Goal: Transaction & Acquisition: Book appointment/travel/reservation

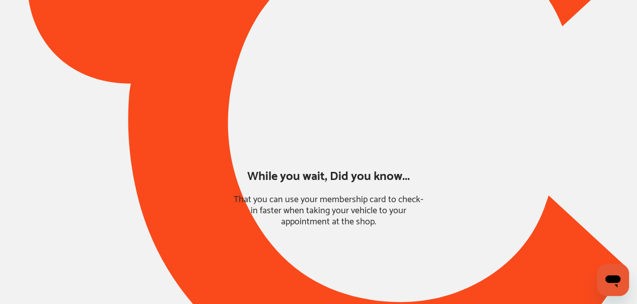
type input "*****"
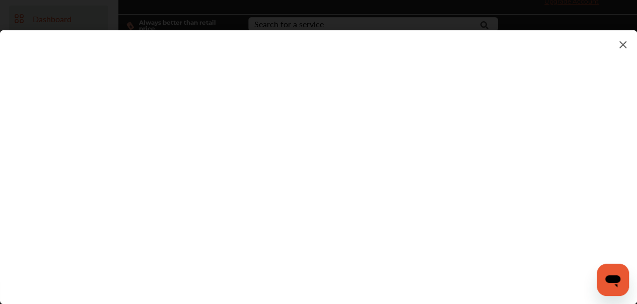
scroll to position [40, 0]
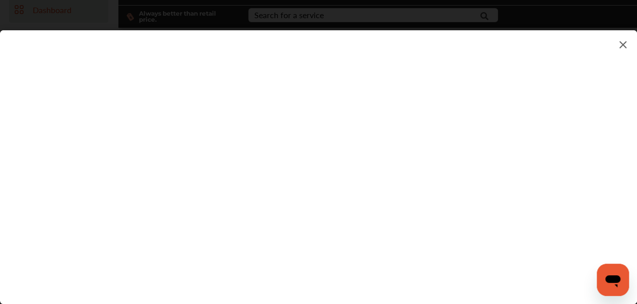
click at [304, 229] on flutter-view at bounding box center [318, 156] width 637 height 253
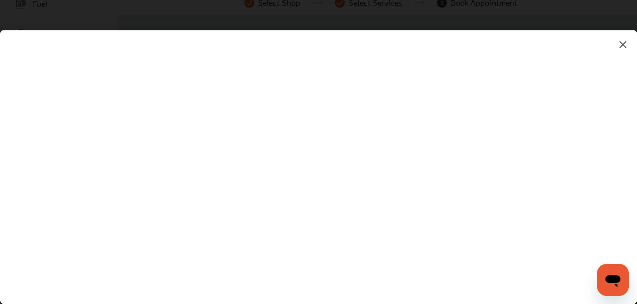
scroll to position [81, 0]
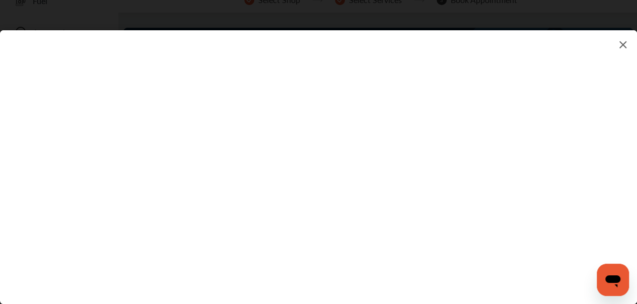
click at [622, 46] on img at bounding box center [623, 44] width 12 height 13
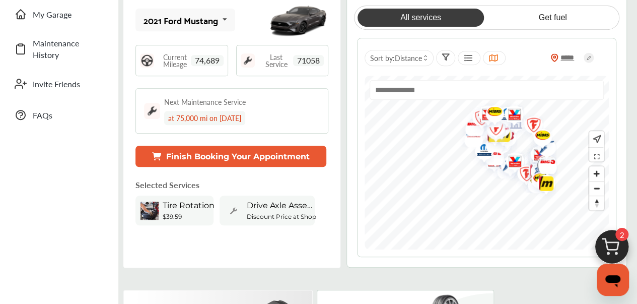
scroll to position [242, 0]
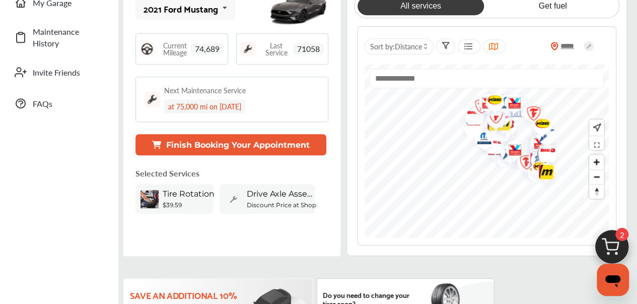
click at [255, 143] on button "Finish Booking Your Appointment" at bounding box center [230, 144] width 191 height 21
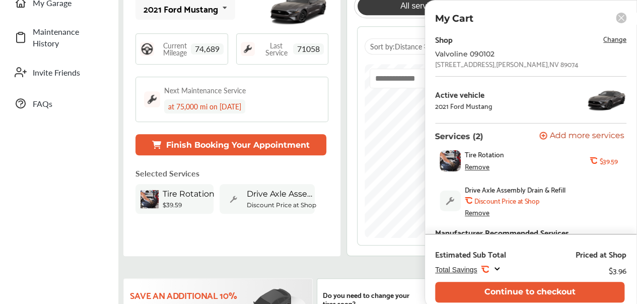
click at [613, 41] on span "Change" at bounding box center [614, 39] width 23 height 12
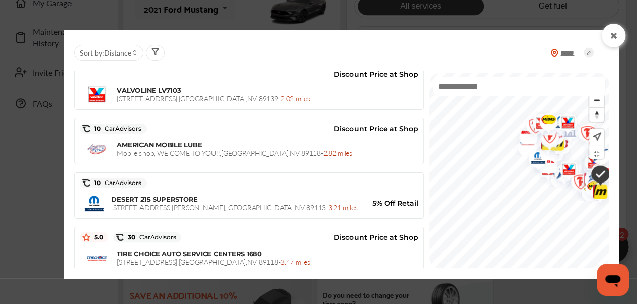
scroll to position [545, 0]
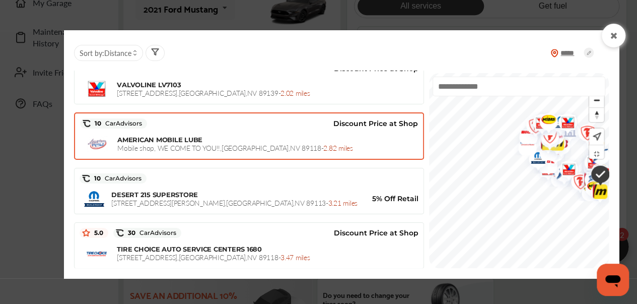
click at [337, 135] on div "AMERICAN MOBILE LUBE Mobile shop, WE COME TO YOU!! , [GEOGRAPHIC_DATA] - 2.82 m…" at bounding box center [267, 143] width 301 height 17
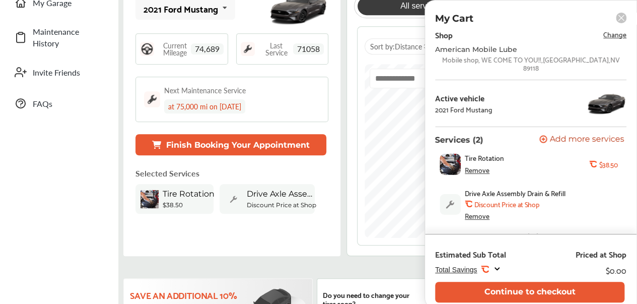
scroll to position [0, 0]
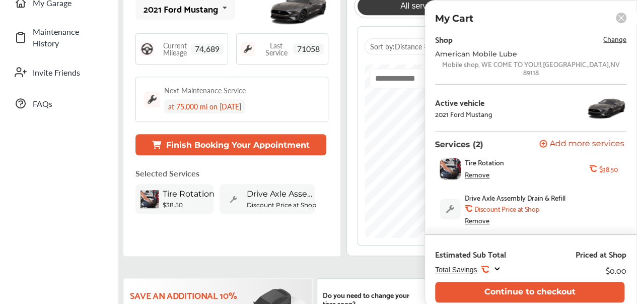
click at [603, 40] on span "Change" at bounding box center [614, 39] width 23 height 12
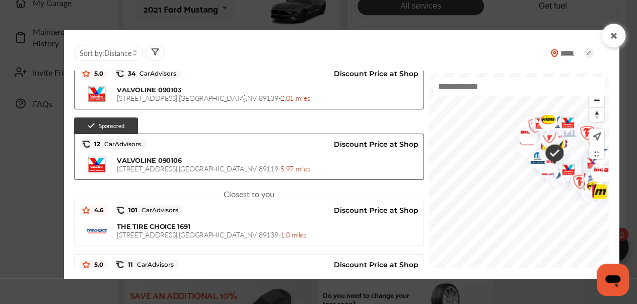
scroll to position [121, 0]
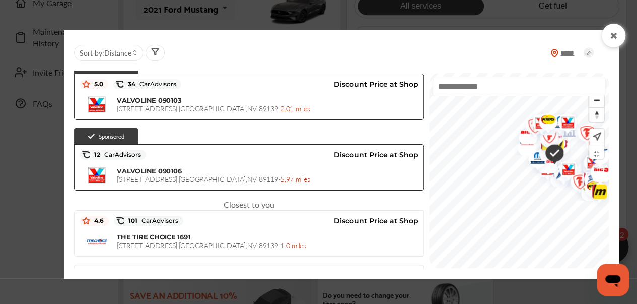
click at [616, 34] on icon at bounding box center [614, 36] width 10 height 8
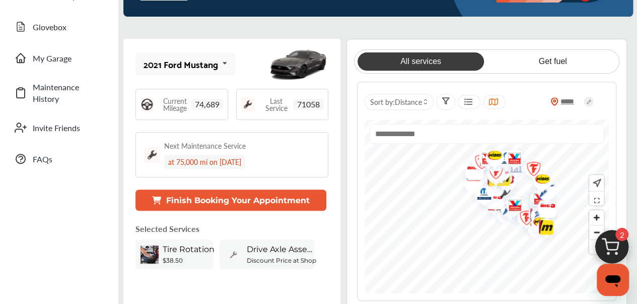
scroll to position [181, 0]
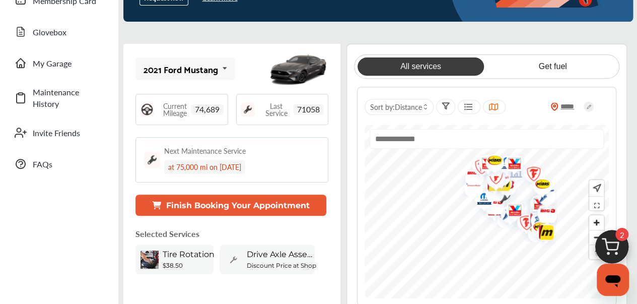
click at [224, 199] on button "Finish Booking Your Appointment" at bounding box center [230, 204] width 191 height 21
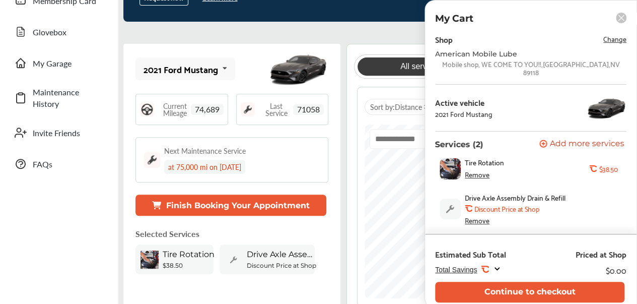
click at [610, 41] on span "Change" at bounding box center [614, 39] width 23 height 12
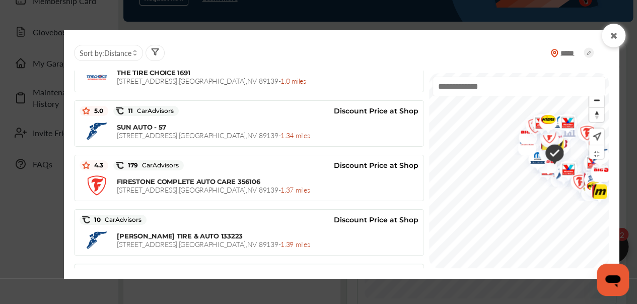
scroll to position [284, 0]
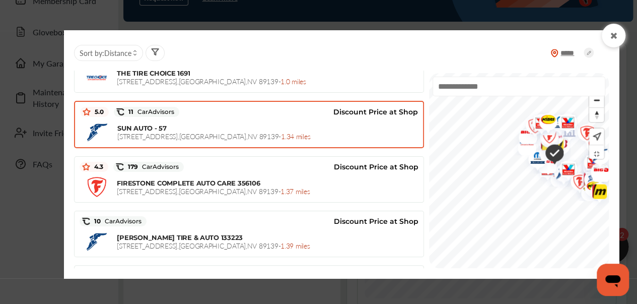
click at [226, 125] on div "SUN AUTO - 57 [STREET_ADDRESS] - 1.34 miles" at bounding box center [267, 132] width 301 height 17
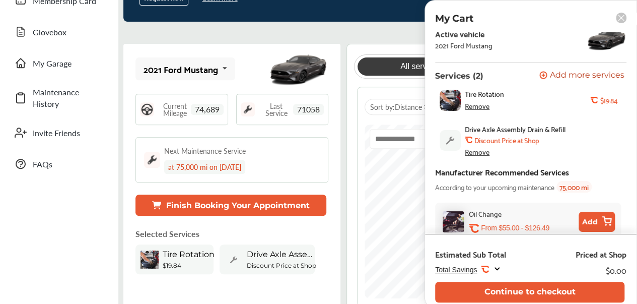
scroll to position [73, 0]
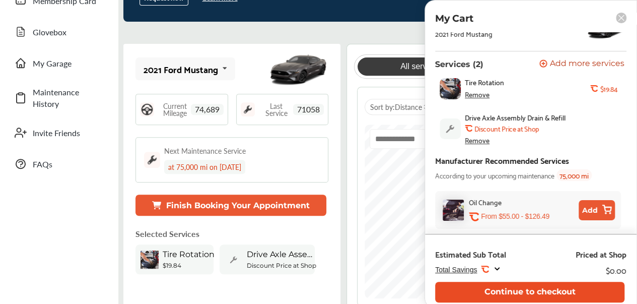
click at [568, 291] on button "Continue to checkout" at bounding box center [529, 291] width 189 height 21
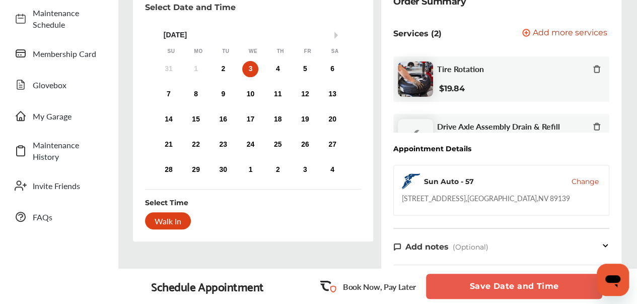
scroll to position [126, 0]
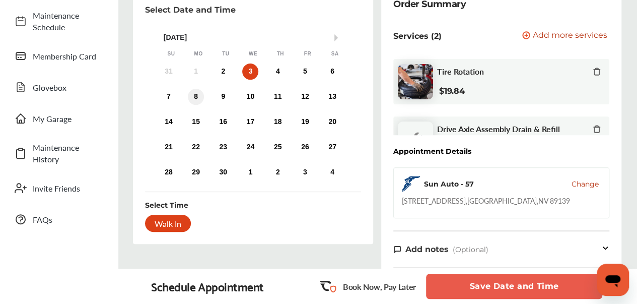
click at [196, 97] on div "8" at bounding box center [196, 97] width 16 height 16
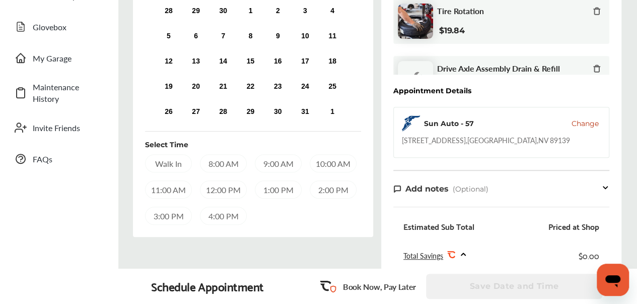
scroll to position [186, 0]
click at [287, 190] on div "1:00 PM" at bounding box center [278, 189] width 47 height 18
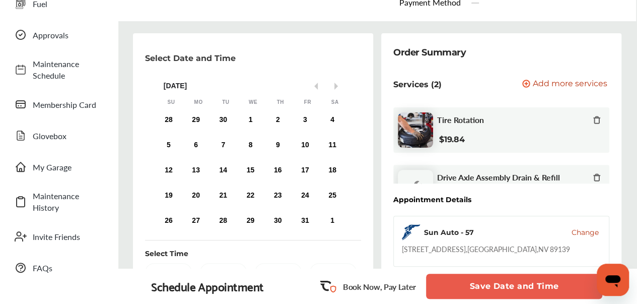
scroll to position [0, 0]
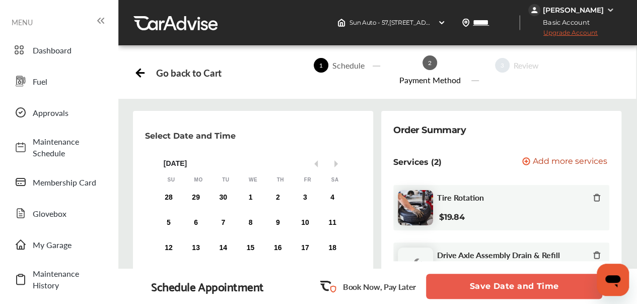
click at [145, 77] on icon at bounding box center [140, 71] width 13 height 13
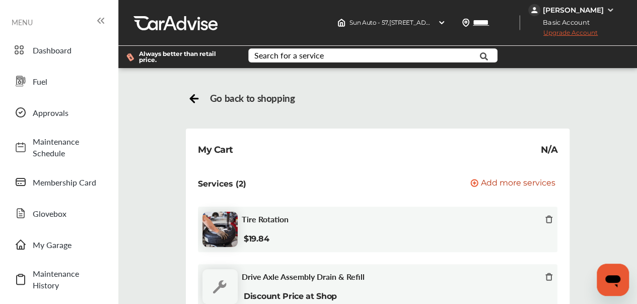
click at [193, 100] on icon at bounding box center [194, 97] width 13 height 13
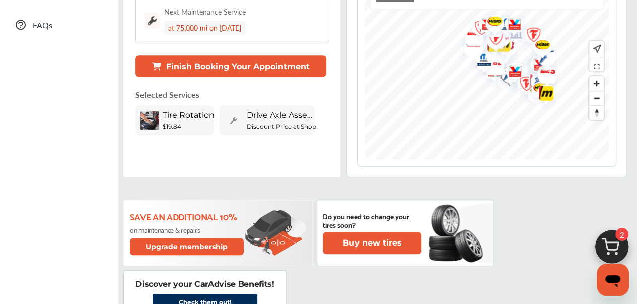
scroll to position [322, 0]
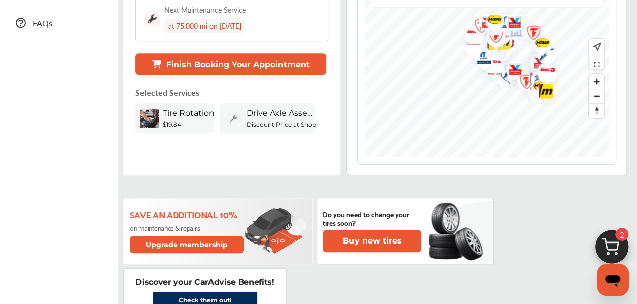
click at [278, 122] on b "Discount Price at Shop" at bounding box center [281, 124] width 69 height 8
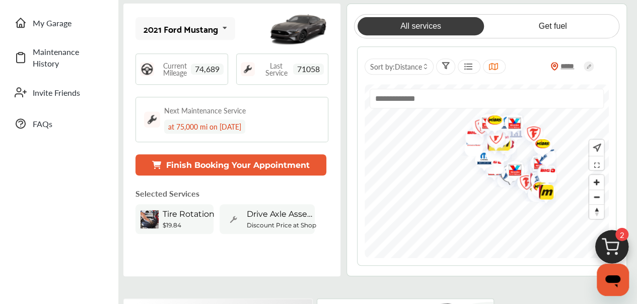
scroll to position [201, 0]
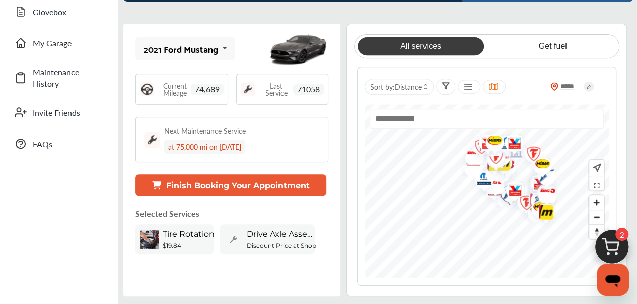
click at [210, 183] on button "Finish Booking Your Appointment" at bounding box center [230, 184] width 191 height 21
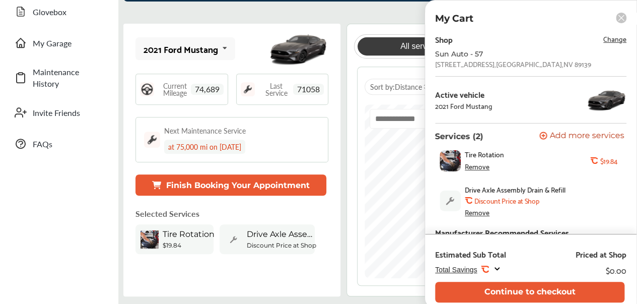
click at [609, 40] on span "Change" at bounding box center [614, 39] width 23 height 12
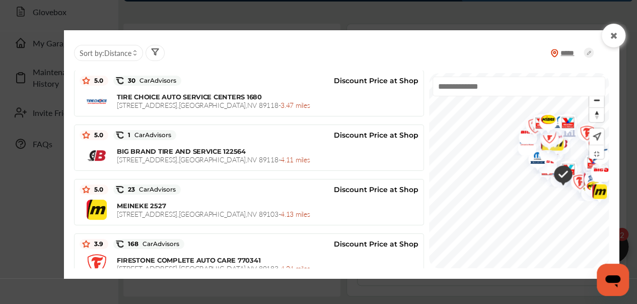
scroll to position [696, 0]
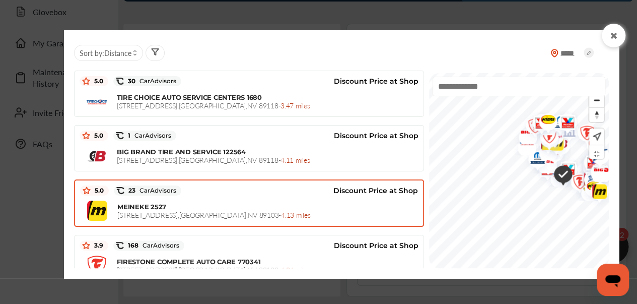
click at [267, 192] on div "Discount Price at Shop" at bounding box center [299, 190] width 237 height 15
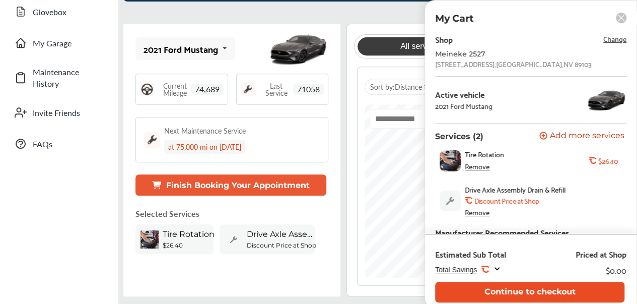
click at [570, 294] on button "Continue to checkout" at bounding box center [529, 291] width 189 height 21
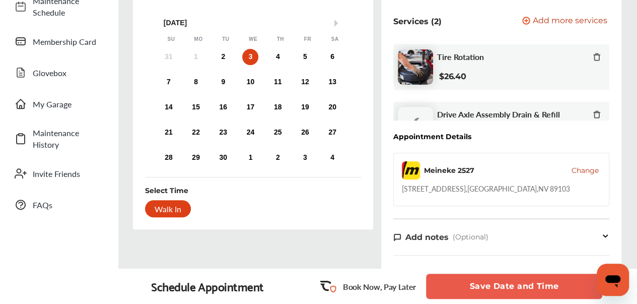
scroll to position [145, 0]
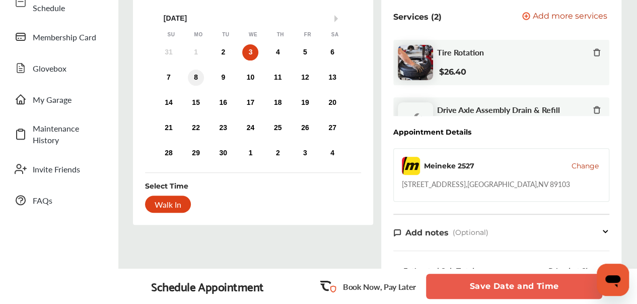
click at [197, 79] on div "8" at bounding box center [196, 77] width 16 height 16
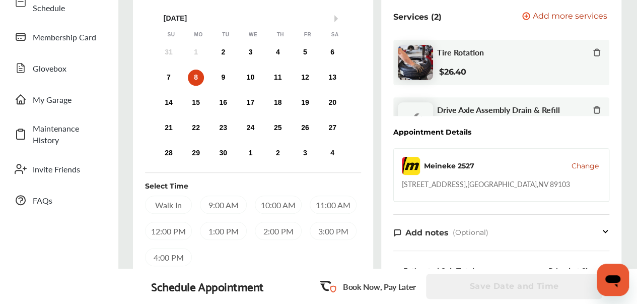
click at [220, 231] on div "1:00 PM" at bounding box center [223, 230] width 47 height 18
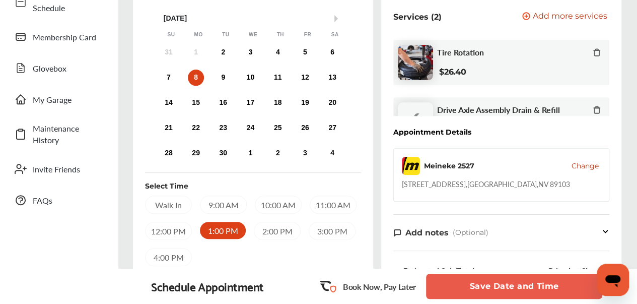
click at [506, 284] on button "Save Date and Time" at bounding box center [514, 285] width 176 height 25
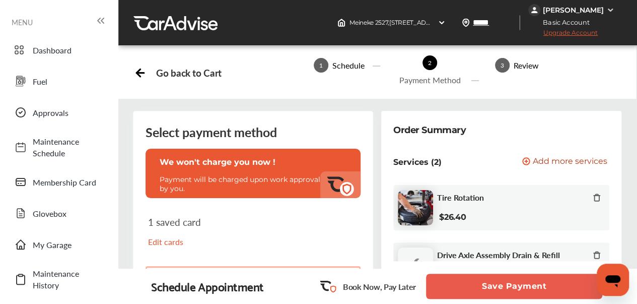
click at [309, 221] on div "1 saved card Edit cards" at bounding box center [252, 235] width 215 height 44
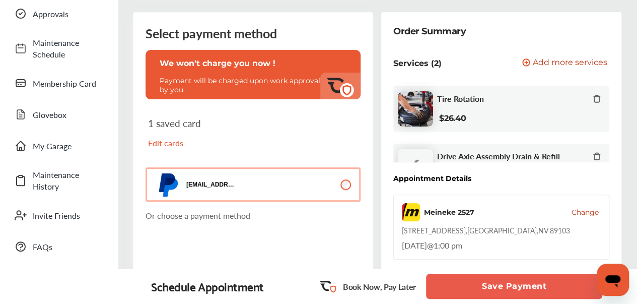
scroll to position [101, 0]
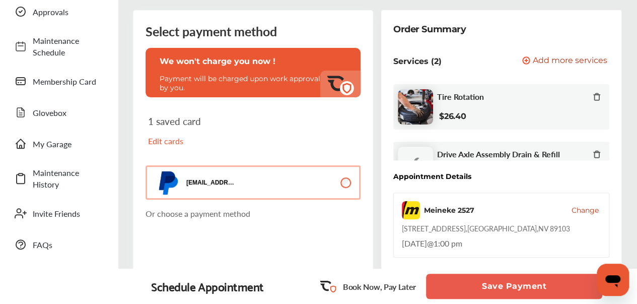
click at [479, 286] on button "Save Payment" at bounding box center [514, 285] width 176 height 25
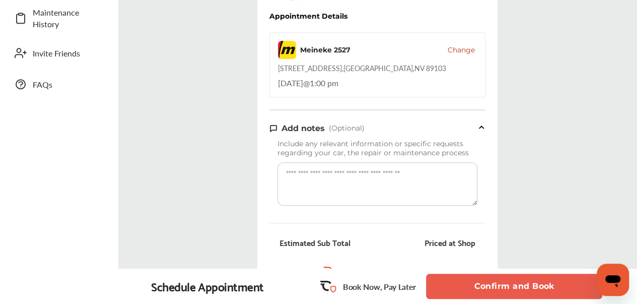
scroll to position [262, 0]
click at [479, 286] on button "Confirm and Book" at bounding box center [514, 285] width 176 height 25
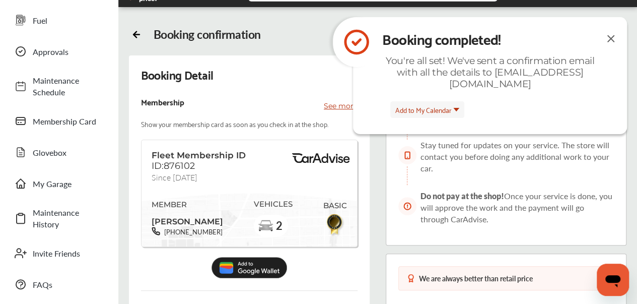
scroll to position [60, 0]
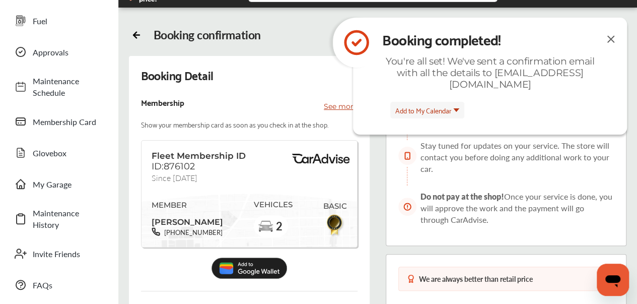
click at [609, 37] on img at bounding box center [611, 39] width 12 height 13
